Goal: Task Accomplishment & Management: Use online tool/utility

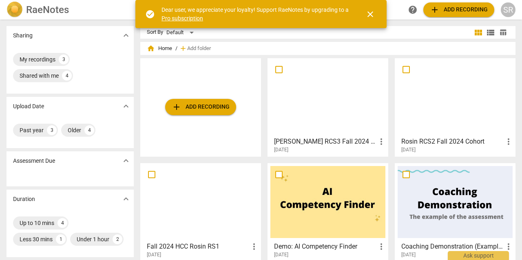
click at [186, 107] on span "add Add recording" at bounding box center [201, 107] width 58 height 10
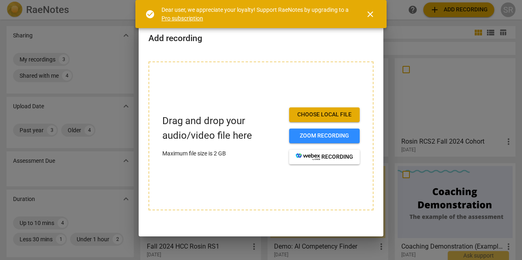
click at [301, 120] on button "Choose local file" at bounding box center [324, 115] width 71 height 15
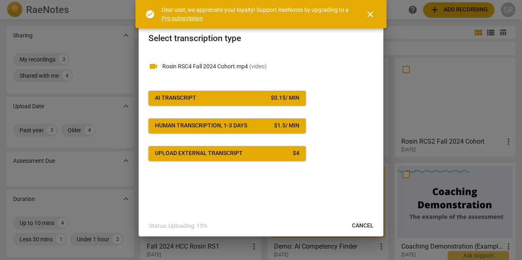
click at [369, 13] on span "close" at bounding box center [370, 14] width 10 height 10
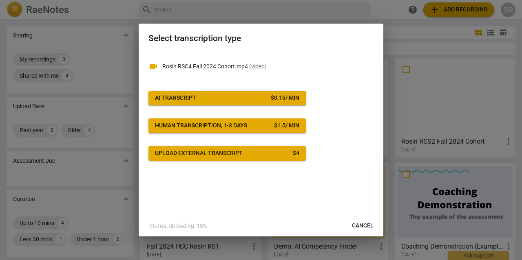
click at [192, 99] on div "AI Transcript" at bounding box center [175, 98] width 41 height 8
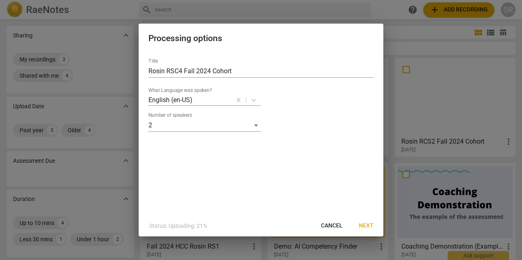
click at [370, 226] on span "Next" at bounding box center [366, 226] width 15 height 8
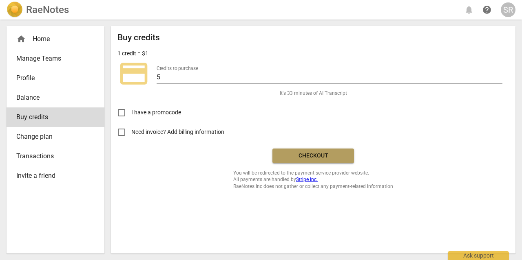
click at [304, 163] on button "Checkout" at bounding box center [313, 156] width 82 height 15
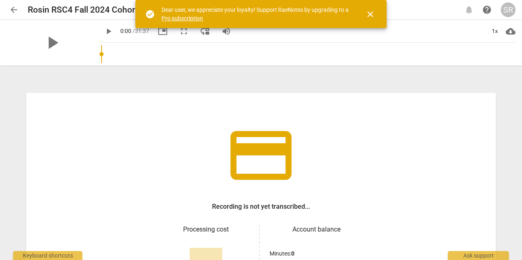
click at [371, 11] on span "close" at bounding box center [370, 14] width 10 height 10
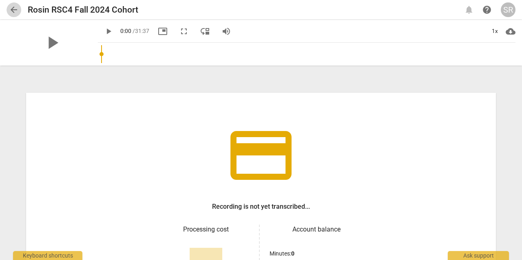
click at [14, 5] on span "arrow_back" at bounding box center [14, 10] width 10 height 10
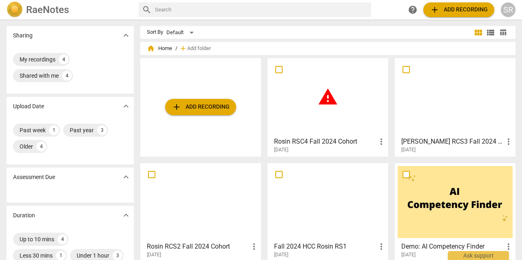
click at [276, 73] on input "checkbox" at bounding box center [278, 70] width 17 height 10
checkbox input "false"
click at [276, 73] on input "checkbox" at bounding box center [278, 70] width 17 height 10
click at [330, 99] on span "warning" at bounding box center [328, 97] width 20 height 20
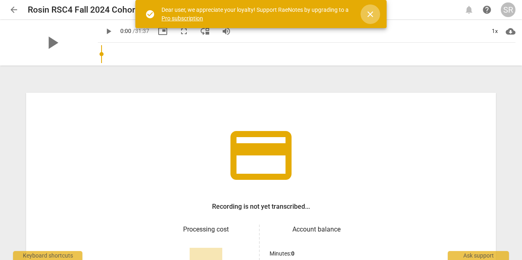
click at [369, 9] on span "close" at bounding box center [370, 14] width 10 height 10
